Goal: Task Accomplishment & Management: Use online tool/utility

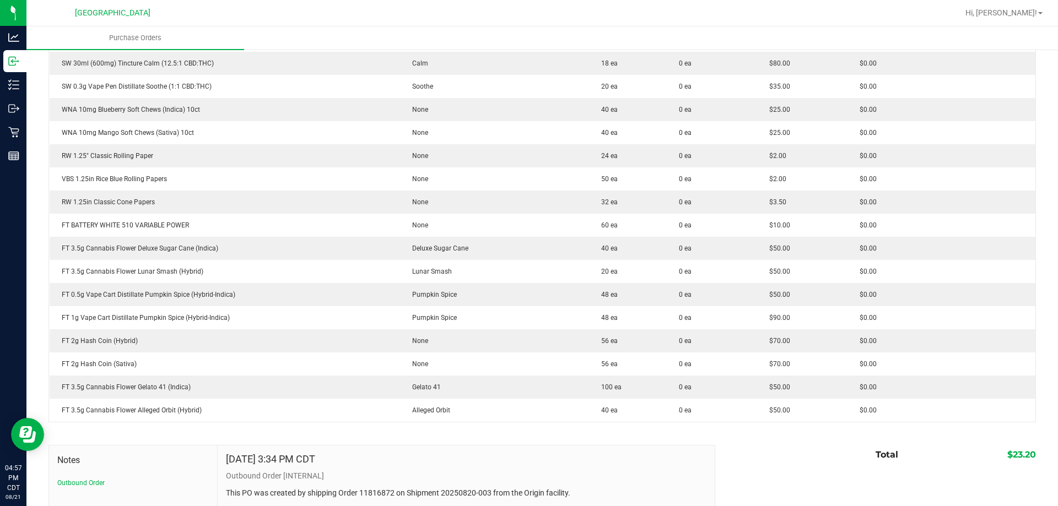
scroll to position [2978, 0]
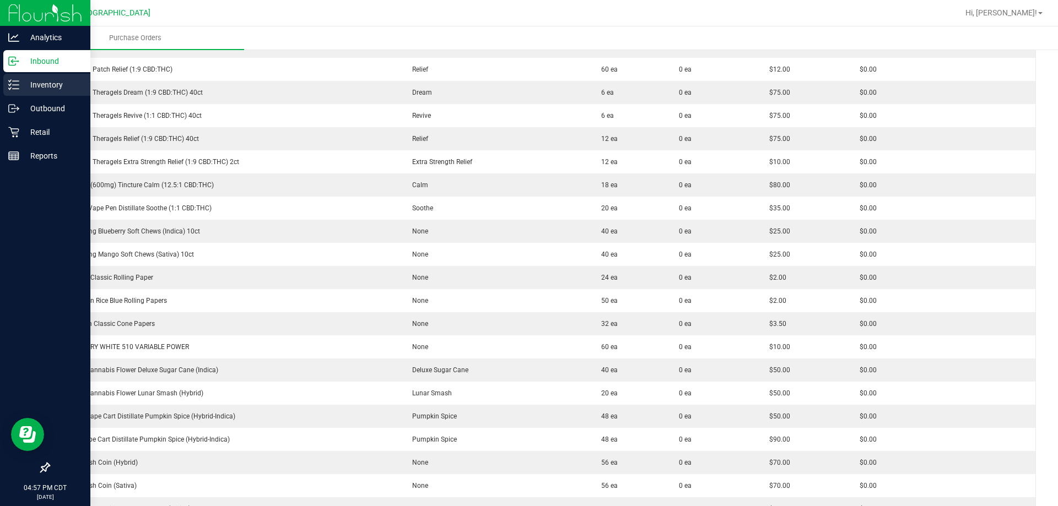
click at [40, 86] on p "Inventory" at bounding box center [52, 84] width 66 height 13
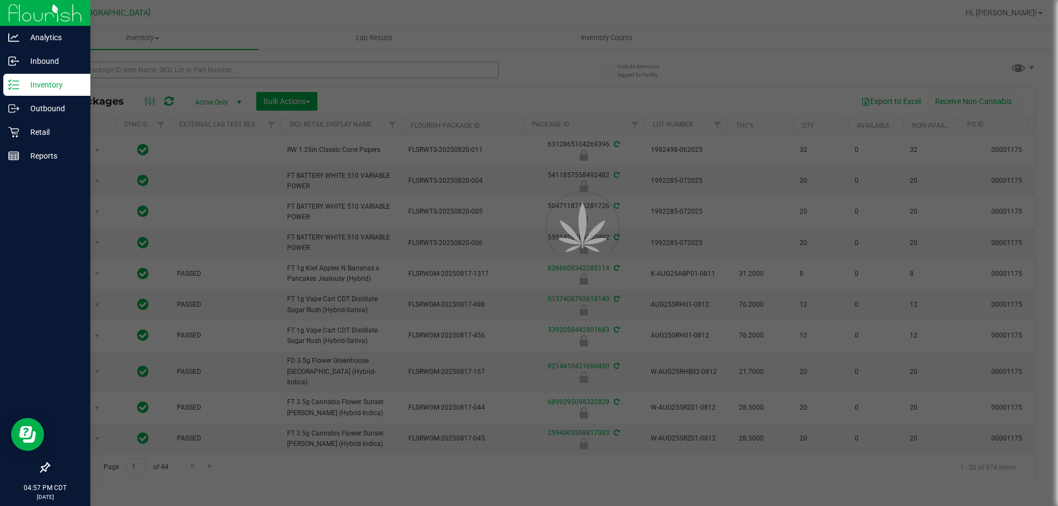
click at [208, 73] on div at bounding box center [529, 253] width 1058 height 506
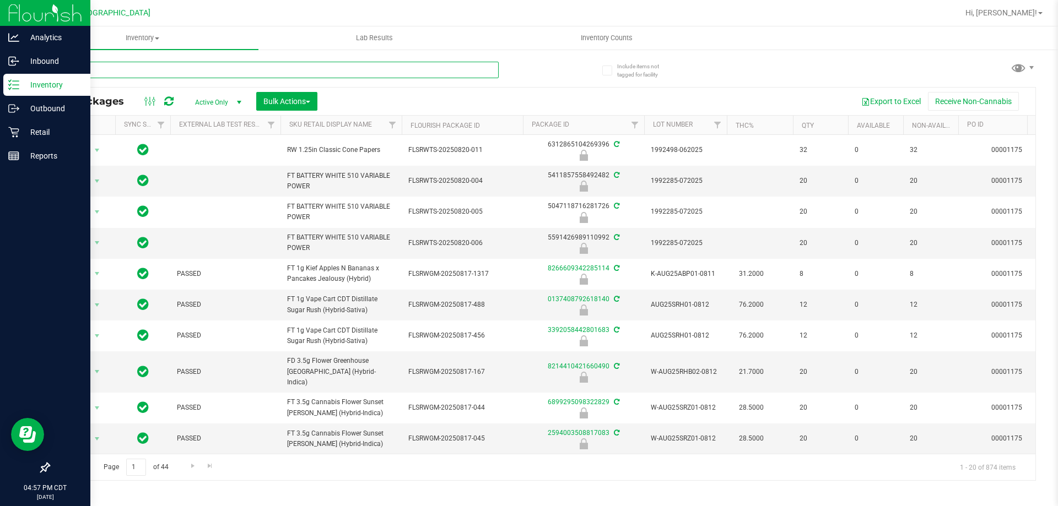
click at [208, 73] on input "text" at bounding box center [273, 70] width 450 height 17
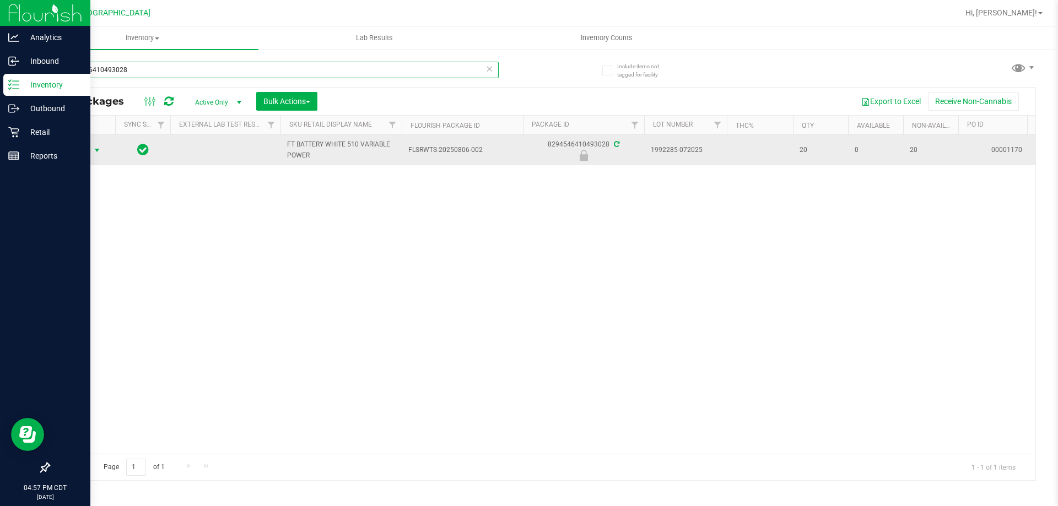
type input "8294546410493028"
click at [72, 147] on span "Action" at bounding box center [75, 150] width 30 height 15
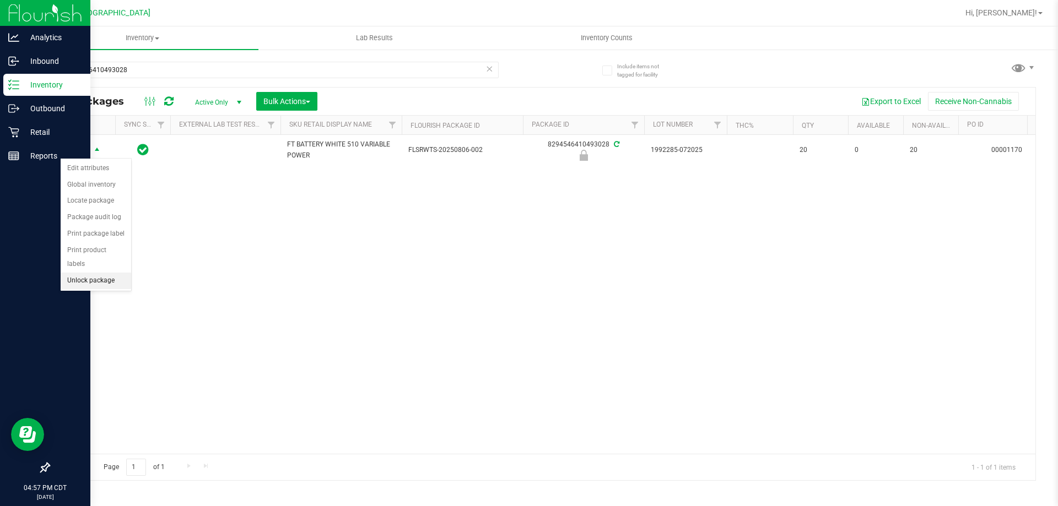
click at [100, 273] on li "Unlock package" at bounding box center [96, 281] width 71 height 17
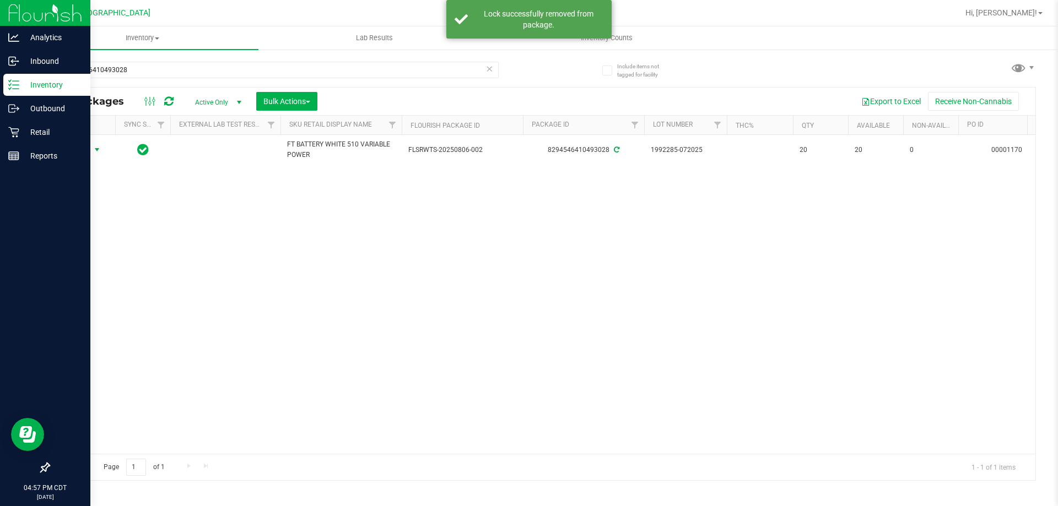
click at [85, 149] on span "Action" at bounding box center [75, 149] width 30 height 15
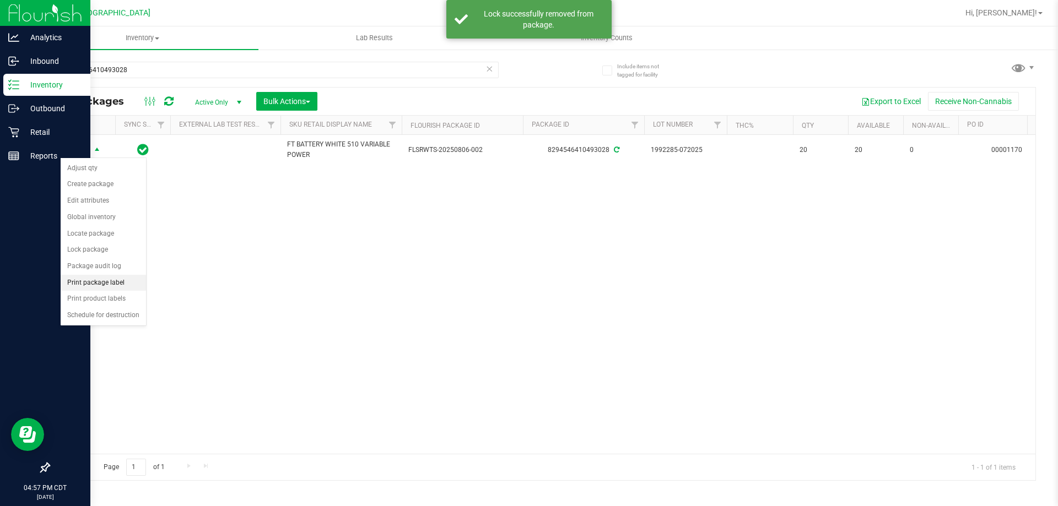
click at [105, 284] on li "Print package label" at bounding box center [103, 283] width 85 height 17
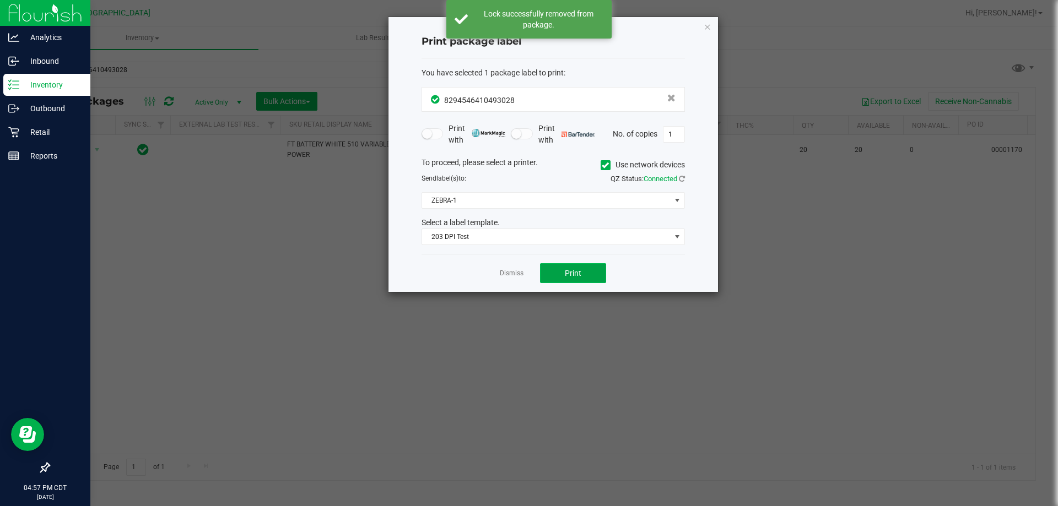
click at [597, 274] on button "Print" at bounding box center [573, 273] width 66 height 20
click at [520, 275] on link "Dismiss" at bounding box center [512, 273] width 24 height 9
